Goal: Complete application form

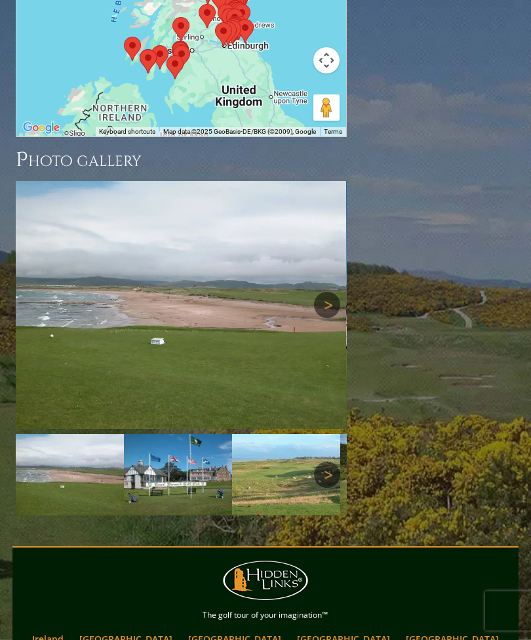
scroll to position [1872, 0]
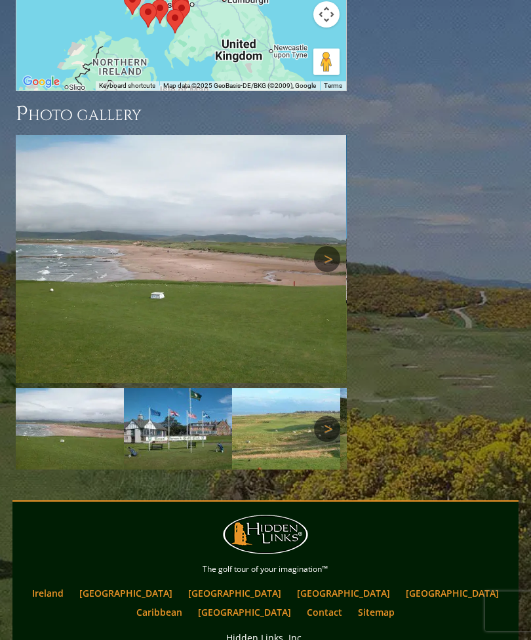
click at [123, 584] on link "[GEOGRAPHIC_DATA]" at bounding box center [126, 593] width 106 height 19
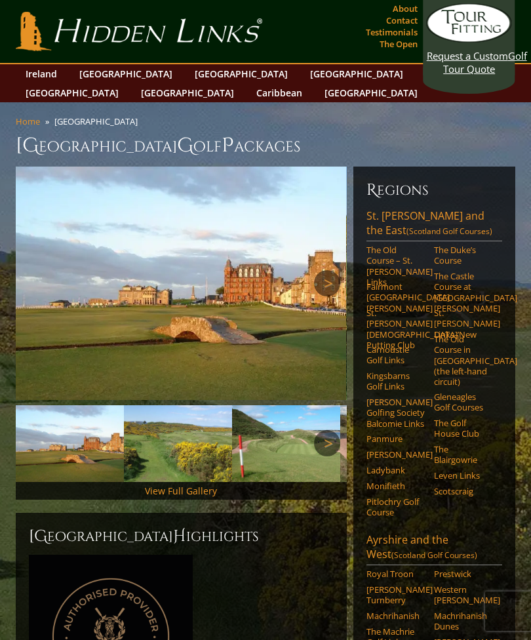
scroll to position [1911, 0]
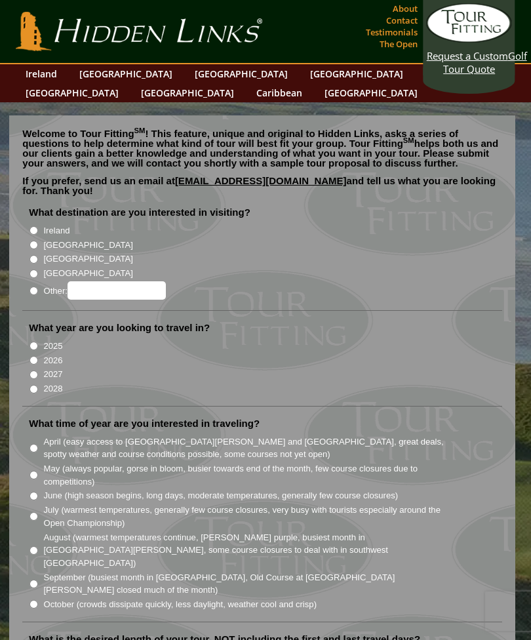
click at [46, 239] on label "[GEOGRAPHIC_DATA]" at bounding box center [87, 245] width 89 height 13
click at [38, 241] on input "[GEOGRAPHIC_DATA]" at bounding box center [34, 245] width 9 height 9
radio input "true"
click at [47, 239] on label "[GEOGRAPHIC_DATA]" at bounding box center [87, 245] width 89 height 13
click at [38, 241] on input "[GEOGRAPHIC_DATA]" at bounding box center [34, 245] width 9 height 9
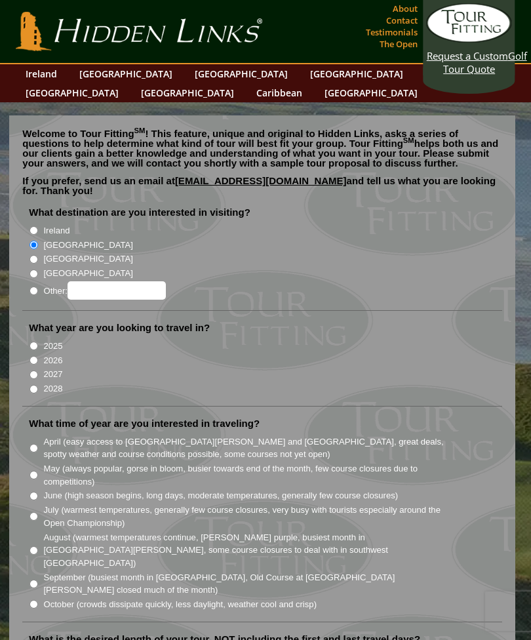
click at [35, 342] on input "2025" at bounding box center [34, 346] width 9 height 9
radio input "true"
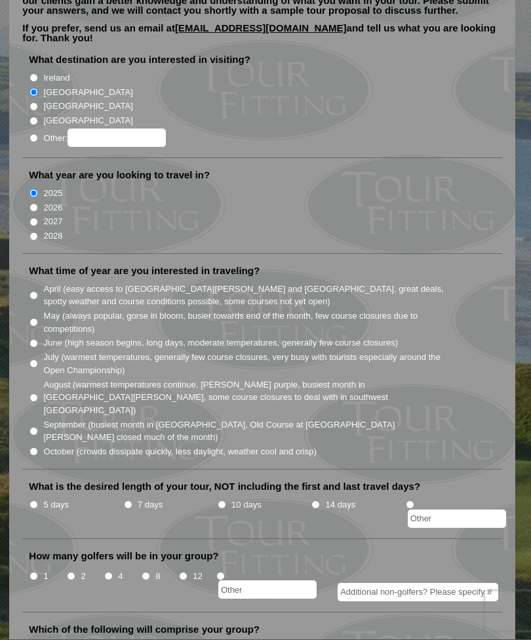
scroll to position [153, 0]
click at [38, 427] on input "September (busiest month in Ireland, Old Course at St. Andrews closed much of t…" at bounding box center [34, 431] width 9 height 9
radio input "true"
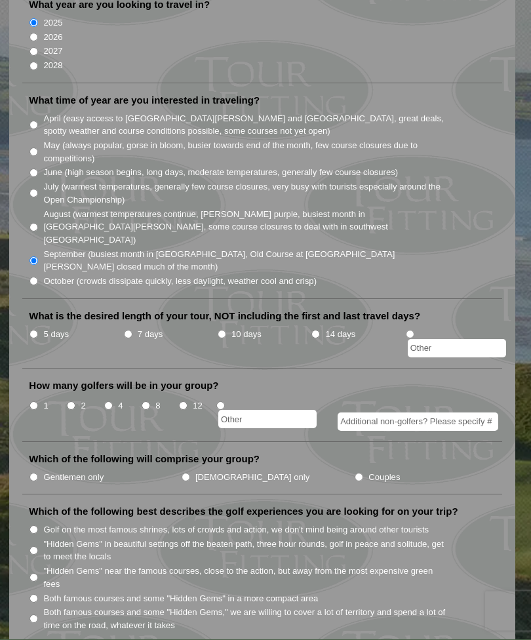
scroll to position [323, 0]
click at [132, 326] on li "7 days" at bounding box center [170, 341] width 94 height 31
click at [132, 330] on input "7 days" at bounding box center [128, 334] width 9 height 9
radio input "true"
click at [185, 401] on input "12" at bounding box center [183, 405] width 9 height 9
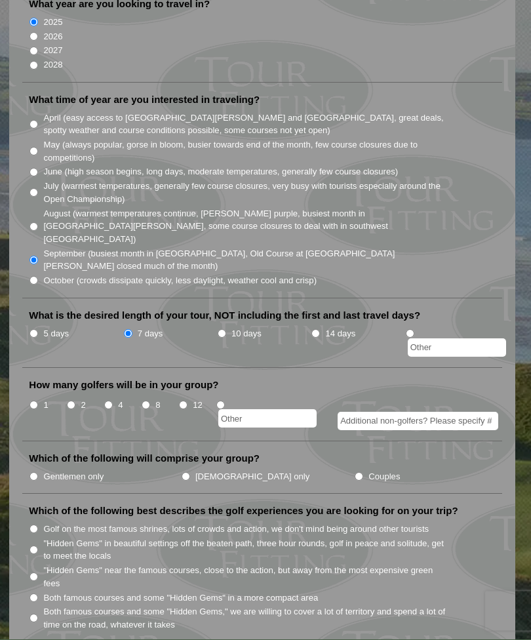
radio input "true"
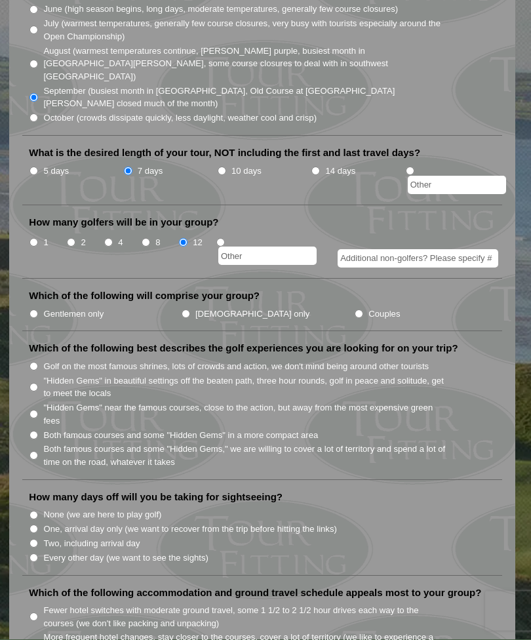
scroll to position [487, 0]
click at [50, 308] on label "Gentlemen only" at bounding box center [73, 314] width 60 height 13
click at [38, 310] on input "Gentlemen only" at bounding box center [34, 314] width 9 height 9
radio input "true"
click at [34, 362] on input "Golf on the most famous shrines, lots of crowds and action, we don't mind being…" at bounding box center [34, 366] width 9 height 9
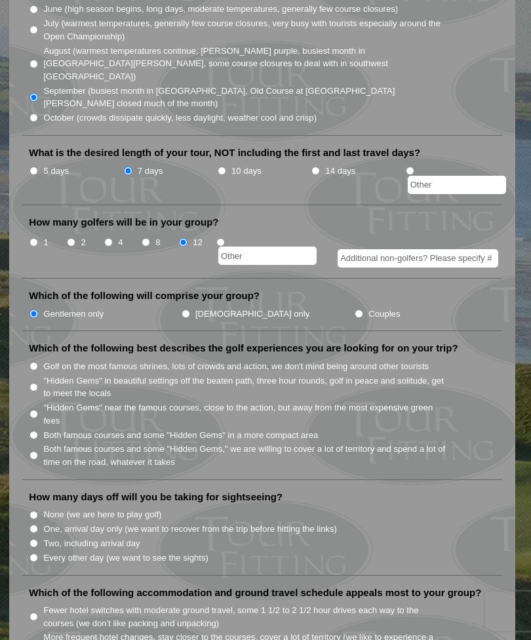
radio input "true"
click at [37, 511] on input "None (we are here to play golf)" at bounding box center [34, 515] width 9 height 9
radio input "true"
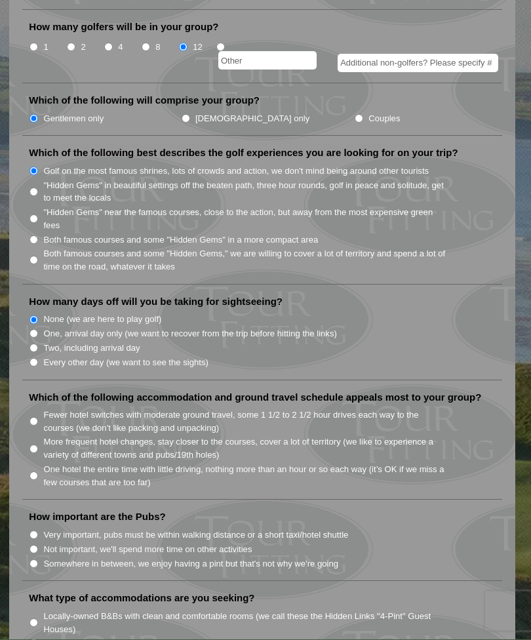
scroll to position [683, 0]
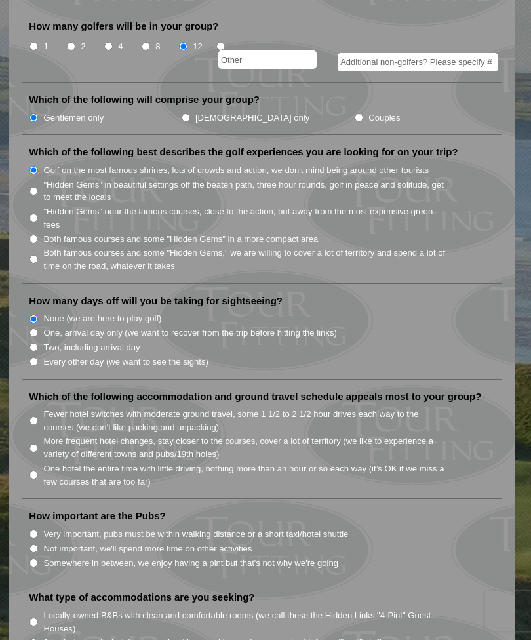
click at [35, 417] on input "Fewer hotel switches with moderate ground travel, some 1 1/2 to 2 1/2 hour driv…" at bounding box center [34, 421] width 9 height 9
radio input "true"
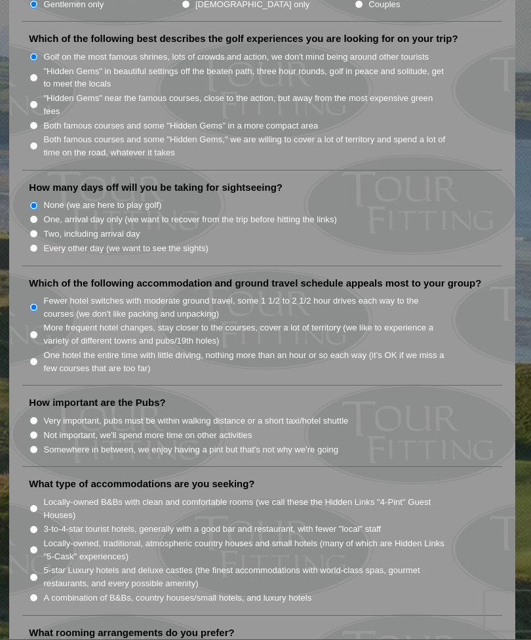
scroll to position [796, 0]
click at [35, 431] on input "Not important, we'll spend more time on other activities" at bounding box center [34, 435] width 9 height 9
radio input "true"
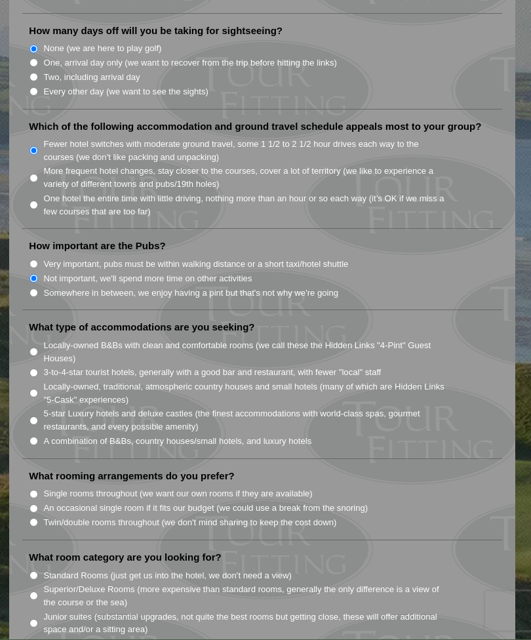
scroll to position [954, 0]
click at [38, 368] on input "3-to-4-star tourist hotels, generally with a good bar and restaurant, with fewe…" at bounding box center [34, 372] width 9 height 9
radio input "true"
click at [37, 485] on li "Single rooms throughout (we want our own rooms if they are available)" at bounding box center [267, 492] width 477 height 14
click at [41, 485] on li "Single rooms throughout (we want our own rooms if they are available)" at bounding box center [267, 492] width 477 height 14
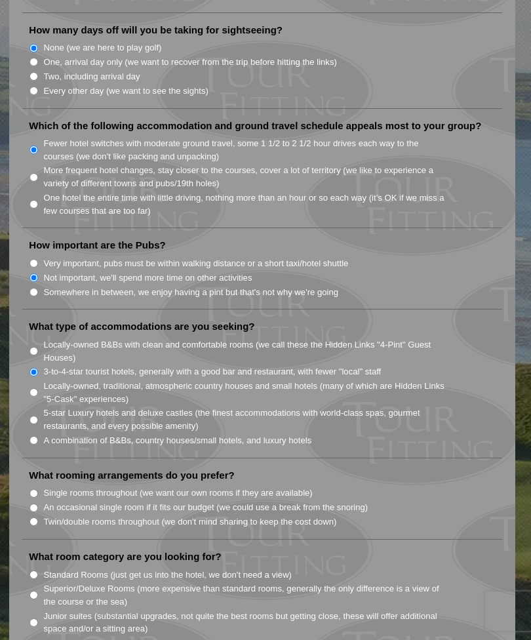
click at [33, 489] on input "Single rooms throughout (we want our own rooms if they are available)" at bounding box center [34, 493] width 9 height 9
radio input "true"
click at [422, 550] on li "What room category are you looking for? Standard Rooms (just get us into the ho…" at bounding box center [262, 612] width 480 height 124
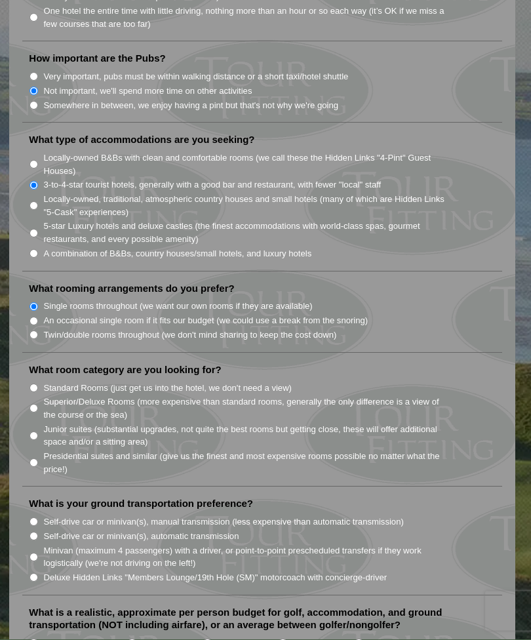
scroll to position [1141, 0]
click at [41, 379] on li "Standard Rooms (just get us into the hotel, we don't need a view)" at bounding box center [267, 386] width 477 height 14
click at [36, 383] on input "Standard Rooms (just get us into the hotel, we don't need a view)" at bounding box center [34, 387] width 9 height 9
radio input "true"
click at [37, 573] on input "Deluxe Hidden Links "Members Lounge/19th Hole (SM)" motorcoach with concierge-d…" at bounding box center [34, 577] width 9 height 9
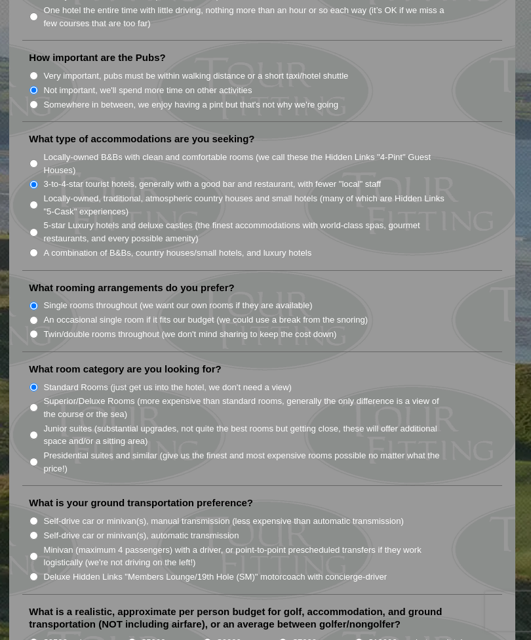
radio input "true"
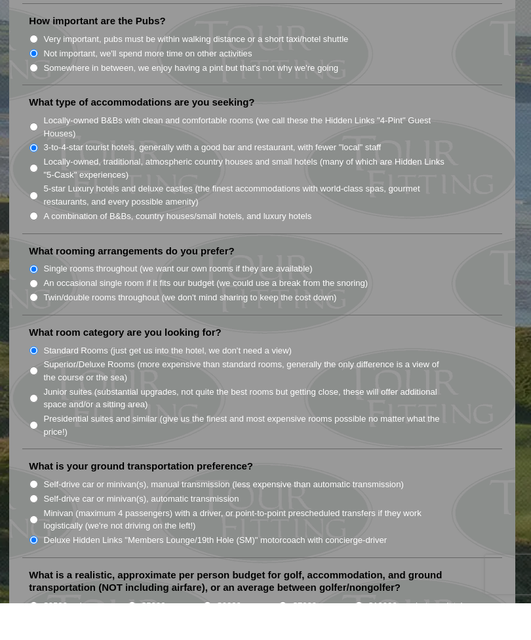
scroll to position [1180, 0]
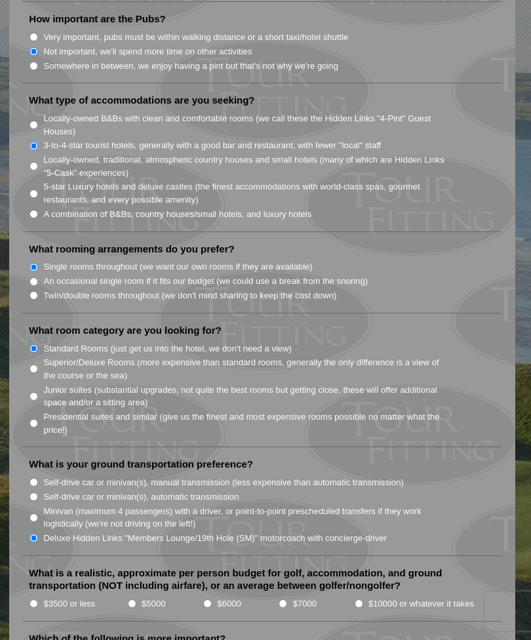
click at [361, 600] on input "$10000 or whatever it takes" at bounding box center [359, 604] width 9 height 9
radio input "true"
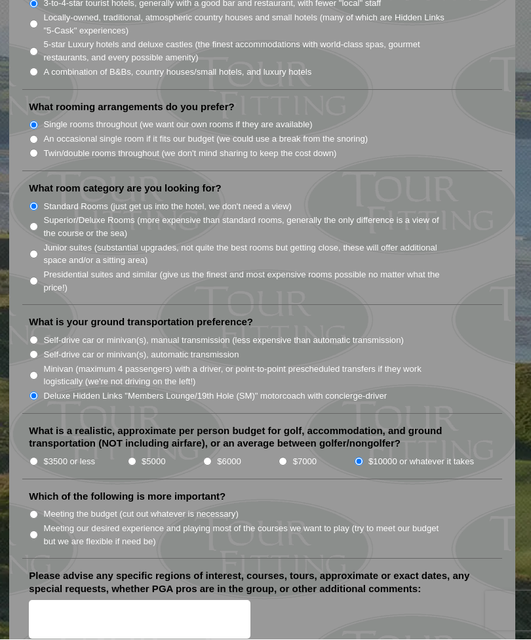
scroll to position [1323, 0]
click at [38, 531] on input "Meeting our desired experience and playing most of the courses we want to play …" at bounding box center [34, 535] width 9 height 9
radio input "true"
click at [46, 600] on textarea "Please advise any specific regions of interest, courses, tours, approximate or …" at bounding box center [140, 619] width 222 height 39
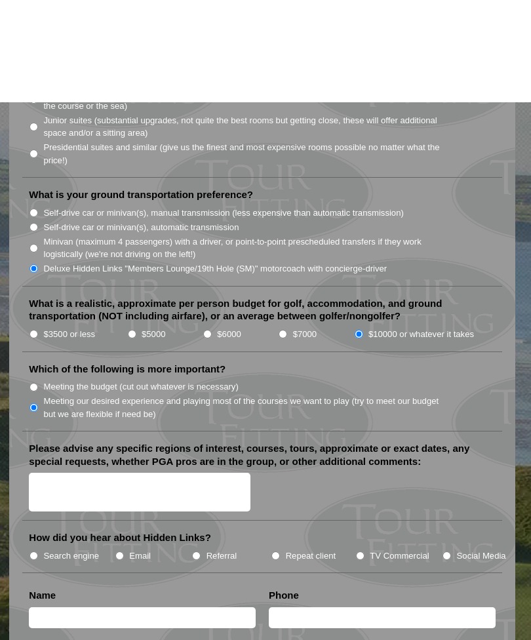
scroll to position [1553, 0]
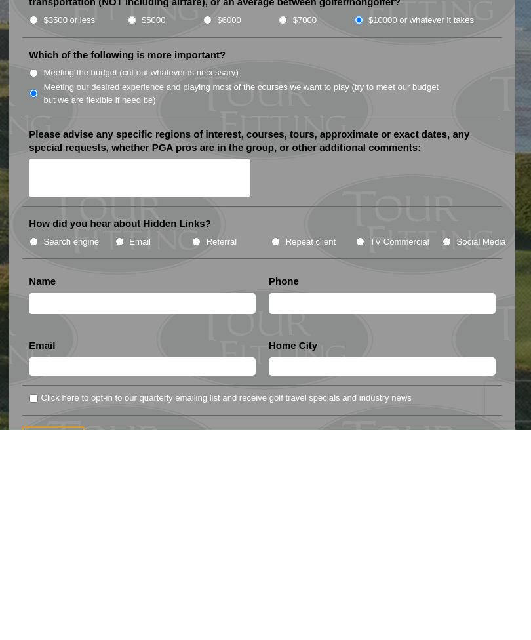
click at [209, 446] on label "Referral" at bounding box center [222, 452] width 31 height 13
click at [201, 448] on input "Referral" at bounding box center [196, 452] width 9 height 9
radio input "true"
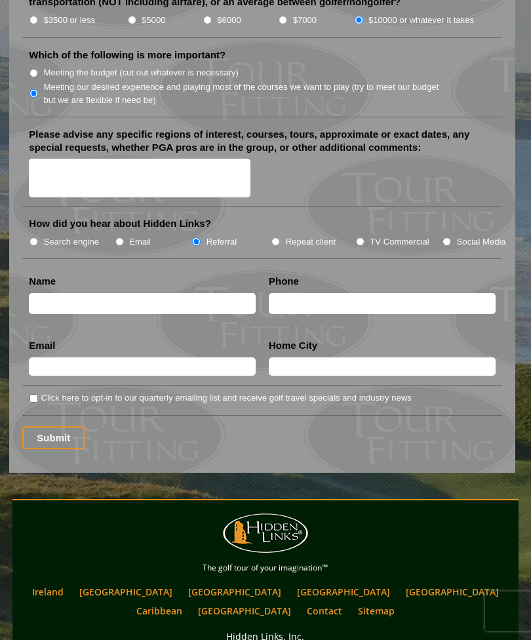
click at [64, 426] on input "Submit" at bounding box center [53, 437] width 62 height 23
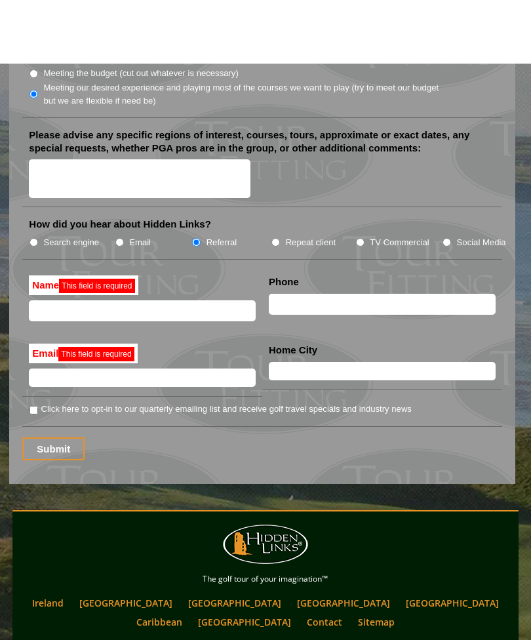
scroll to position [1856, 0]
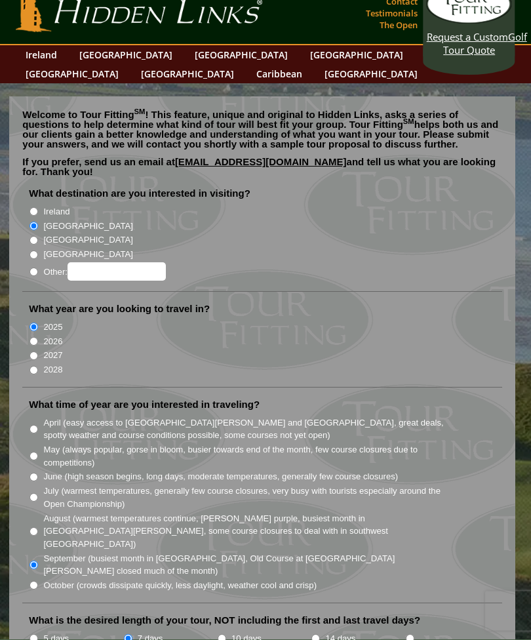
scroll to position [0, 0]
